Goal: Task Accomplishment & Management: Complete application form

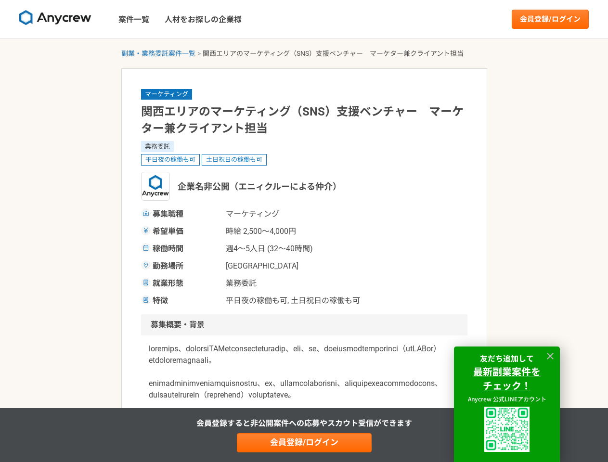
click at [304, 231] on span "時給 2,500〜4,000円" at bounding box center [274, 232] width 96 height 12
click at [55, 19] on img at bounding box center [55, 17] width 72 height 15
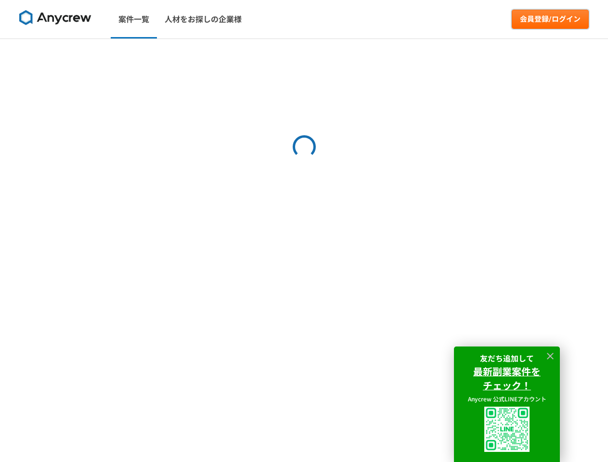
click at [550, 19] on link "会員登録/ログイン" at bounding box center [550, 19] width 77 height 19
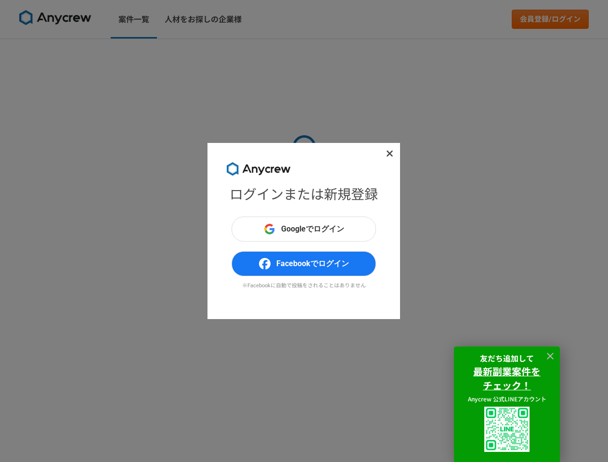
click at [158, 53] on div "ログインまたは新規登録 Googleでログイン Facebookでログイン ※Facebookに自動で投稿をされることはありません" at bounding box center [304, 231] width 608 height 462
click at [304, 443] on div "ログインまたは新規登録 Googleでログイン Facebookでログイン ※Facebookに自動で投稿をされることはありません" at bounding box center [304, 231] width 608 height 462
click at [507, 430] on img at bounding box center [506, 429] width 45 height 45
click at [550, 356] on icon at bounding box center [550, 356] width 7 height 7
